Goal: Information Seeking & Learning: Learn about a topic

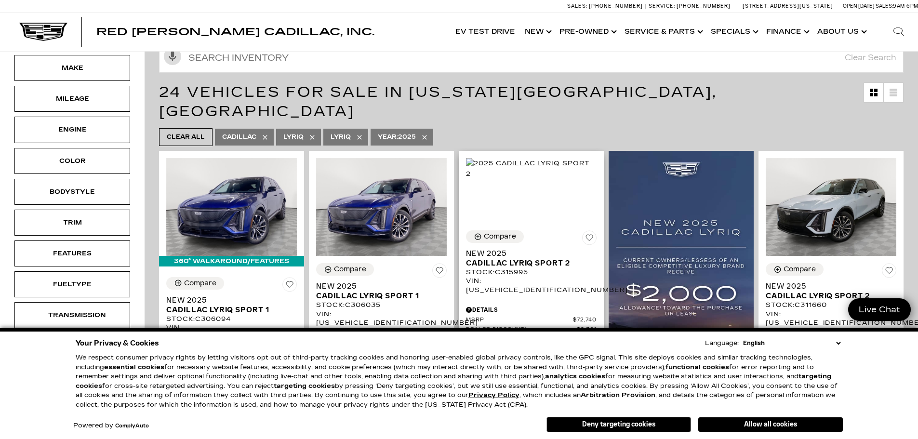
scroll to position [193, 0]
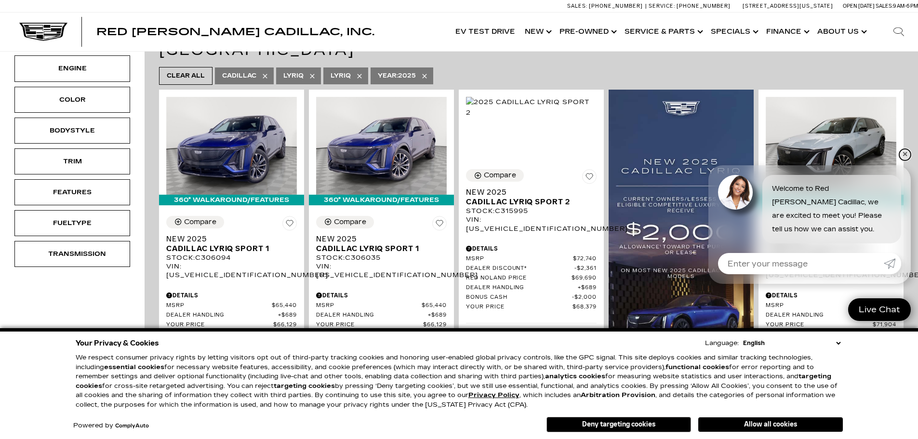
click at [902, 151] on link "✕" at bounding box center [905, 155] width 12 height 12
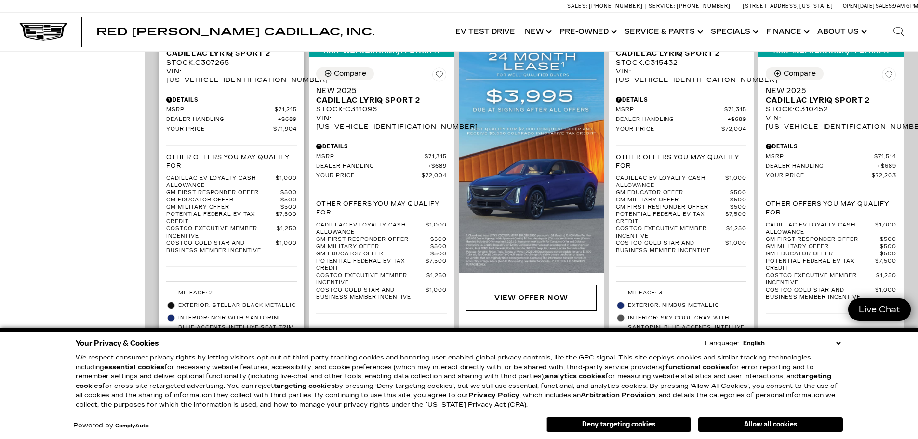
scroll to position [675, 0]
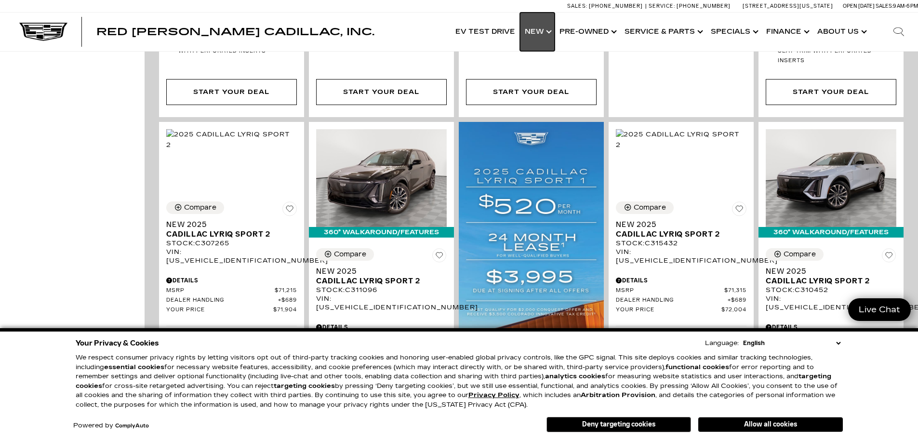
click at [537, 28] on link "Show New" at bounding box center [537, 32] width 35 height 39
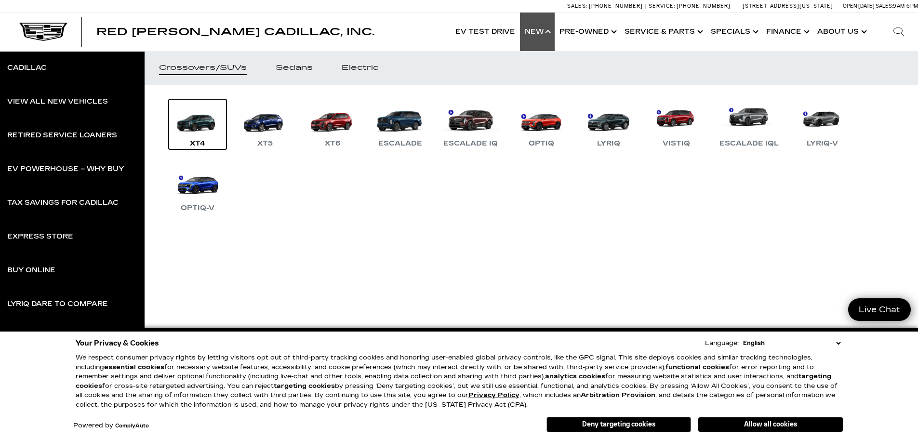
click at [205, 123] on link "XT4" at bounding box center [198, 124] width 58 height 50
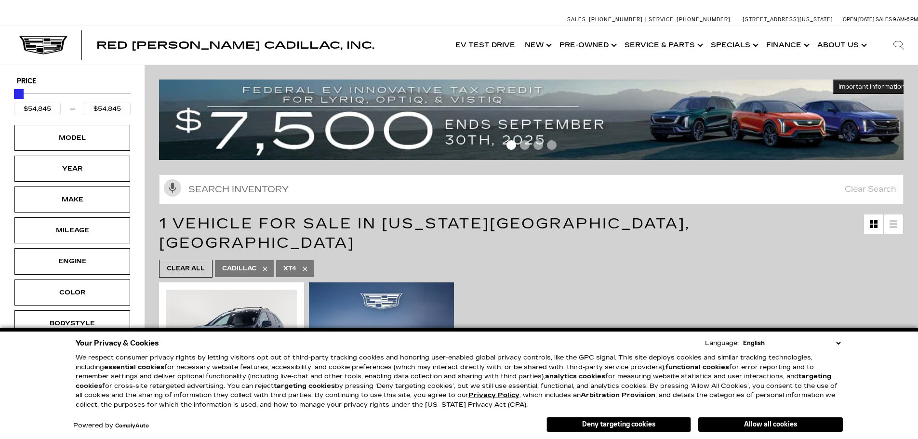
scroll to position [193, 0]
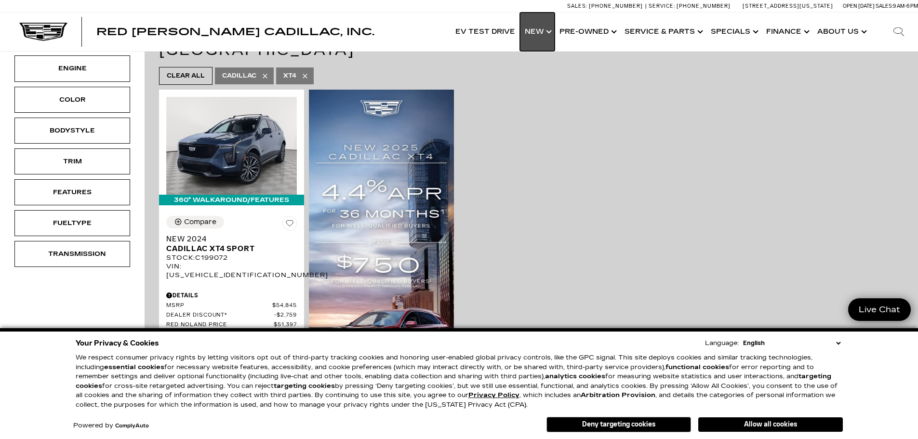
click at [532, 33] on link "Show New" at bounding box center [537, 32] width 35 height 39
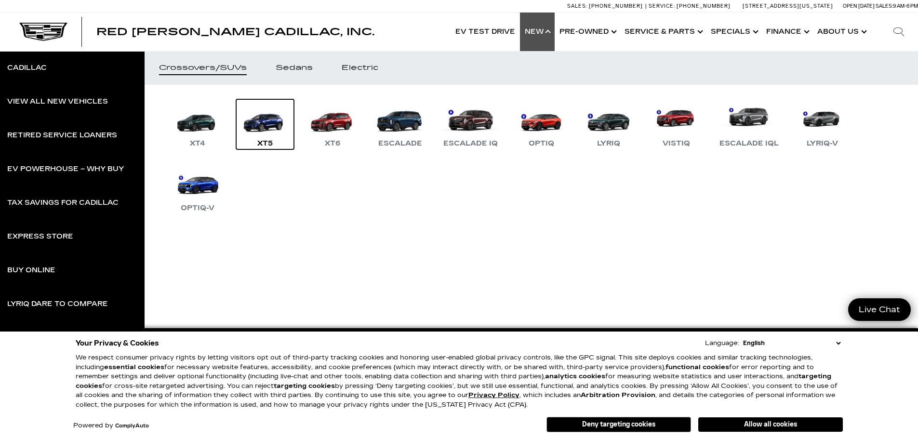
click at [260, 126] on link "XT5" at bounding box center [265, 124] width 58 height 50
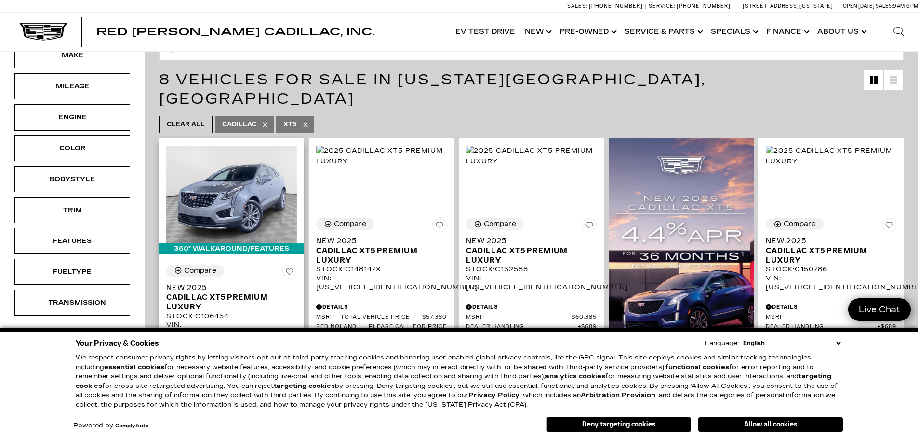
scroll to position [145, 0]
click at [247, 191] on img at bounding box center [231, 194] width 131 height 98
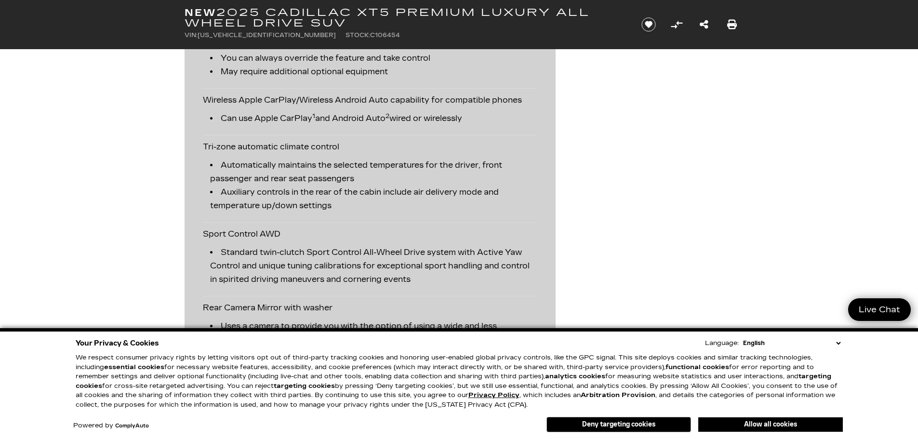
scroll to position [1446, 0]
